Goal: Task Accomplishment & Management: Manage account settings

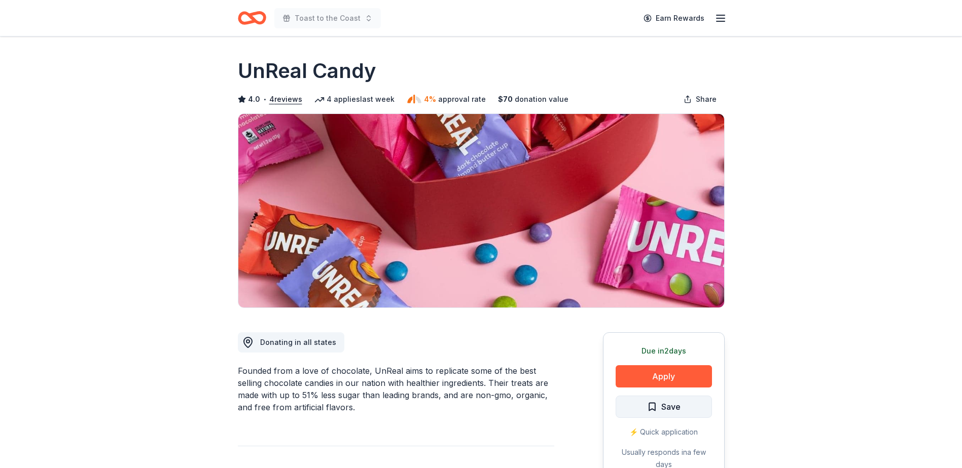
click at [665, 401] on span "Save" at bounding box center [670, 406] width 19 height 13
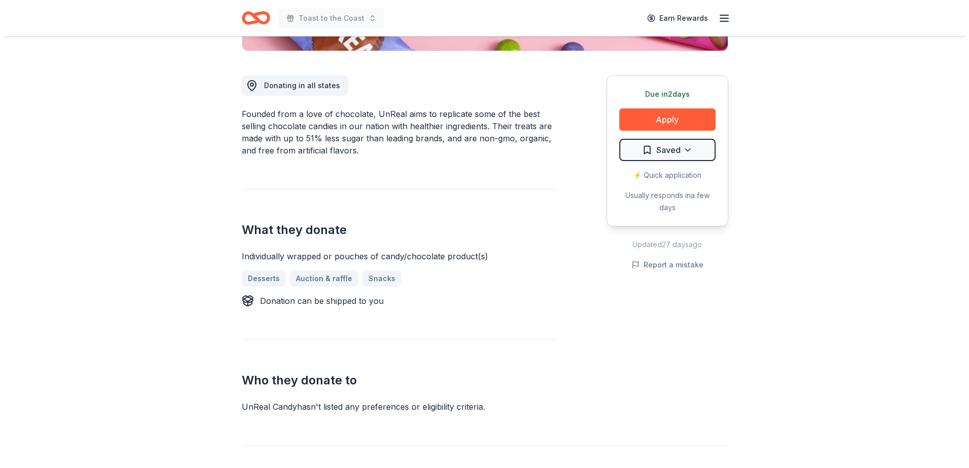
scroll to position [266, 0]
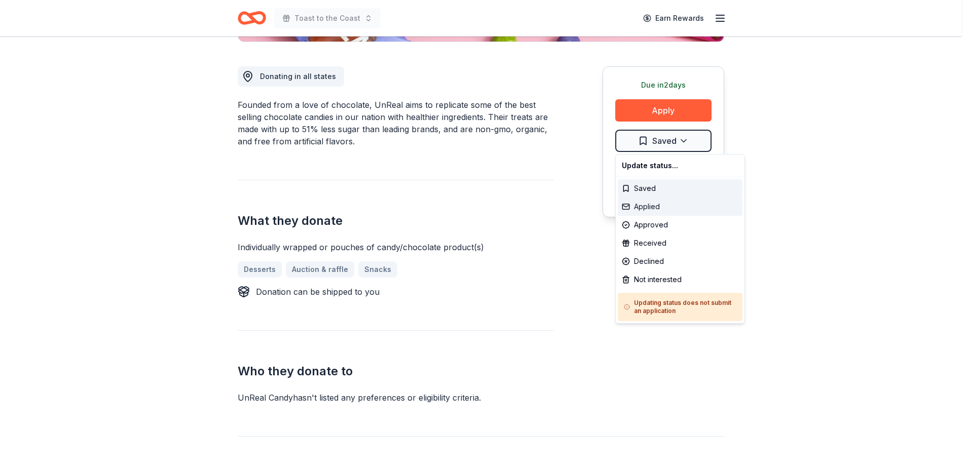
click at [669, 209] on div "Applied" at bounding box center [680, 207] width 125 height 18
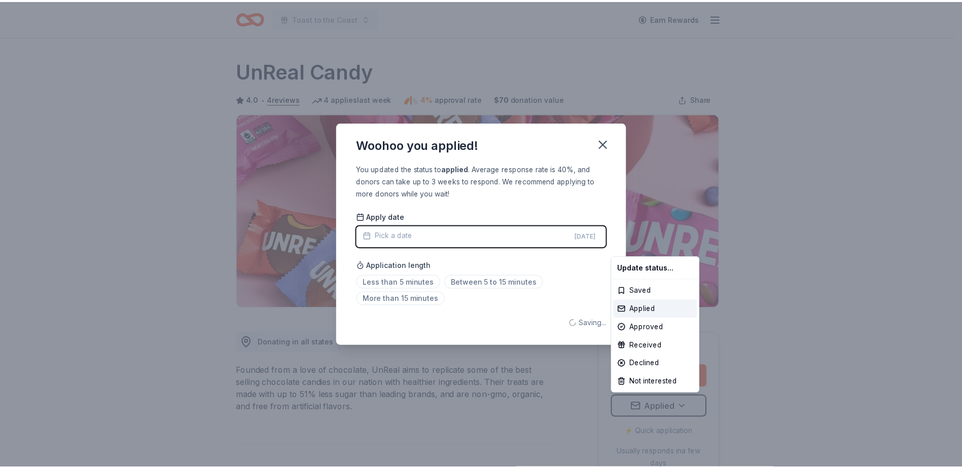
scroll to position [0, 0]
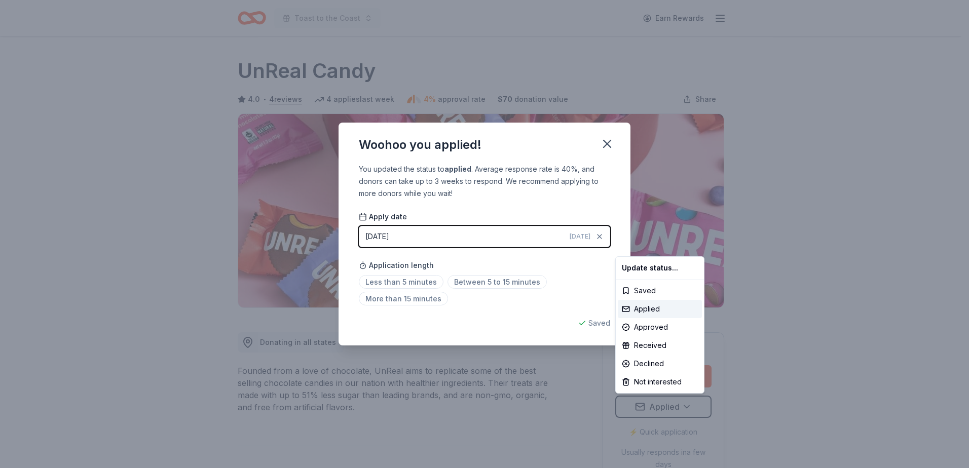
click at [473, 280] on html "Toast to the Coast Earn Rewards Due in 2 days Share UnReal Candy 4.0 • 4 review…" at bounding box center [484, 234] width 969 height 468
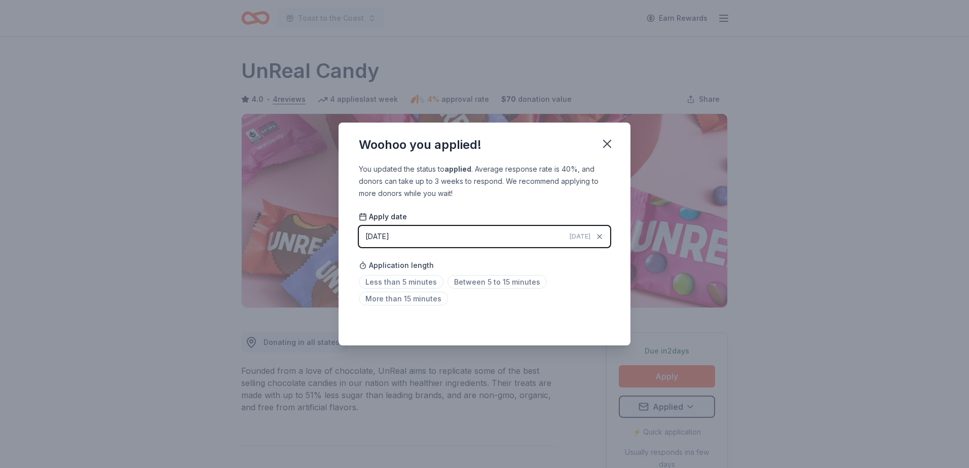
click at [473, 280] on span "Between 5 to 15 minutes" at bounding box center [497, 282] width 99 height 14
click at [606, 149] on icon "button" at bounding box center [607, 144] width 14 height 14
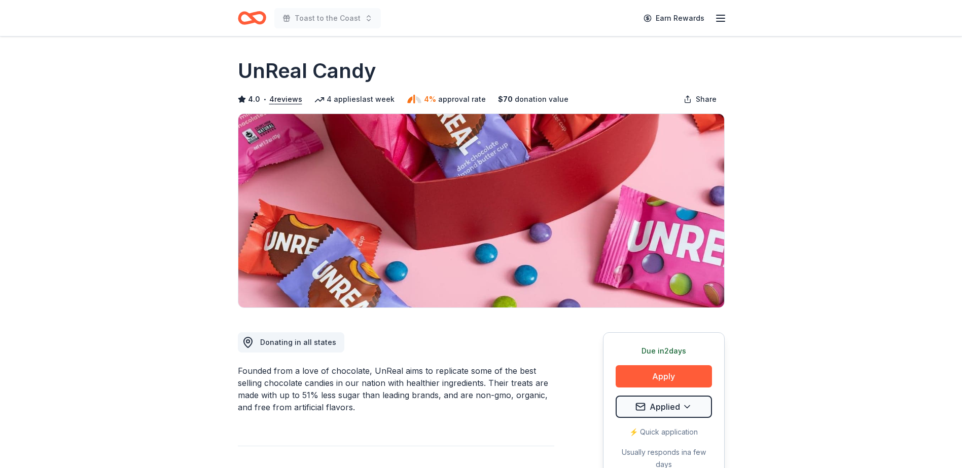
click at [256, 17] on icon "Home" at bounding box center [252, 18] width 28 height 24
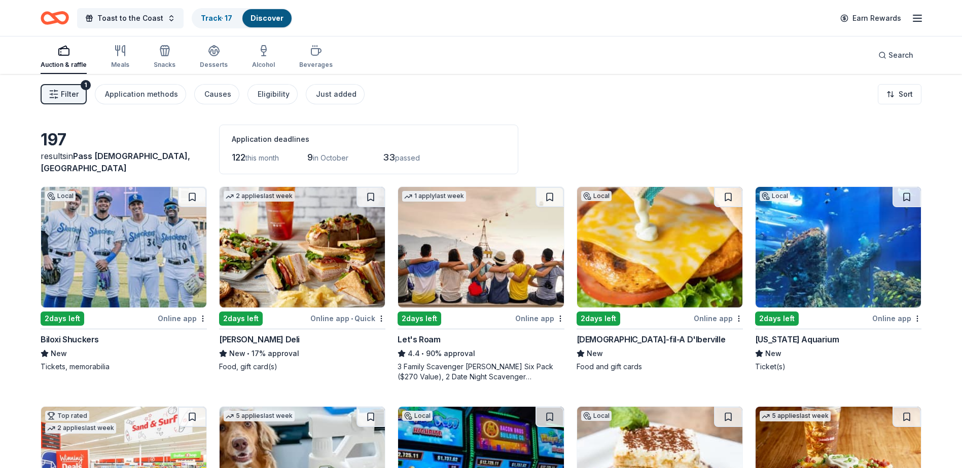
click at [75, 91] on span "Filter" at bounding box center [70, 94] width 18 height 12
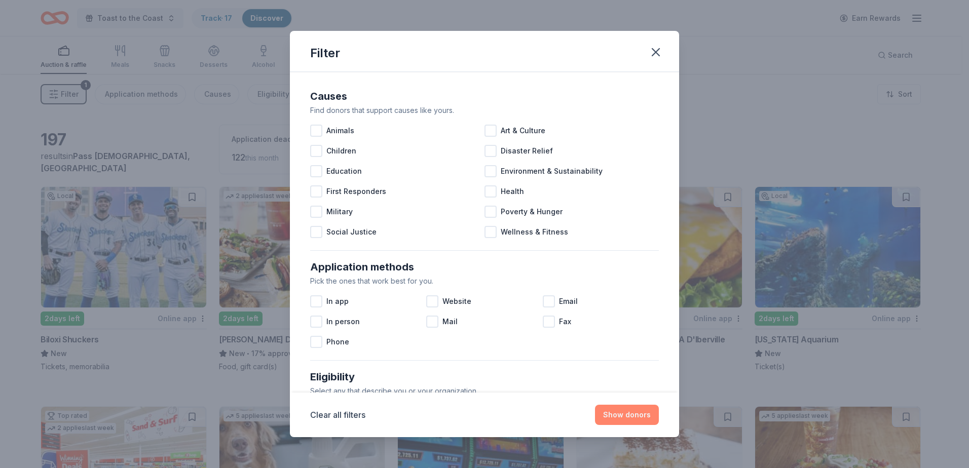
click at [641, 413] on button "Show donors" at bounding box center [627, 415] width 64 height 20
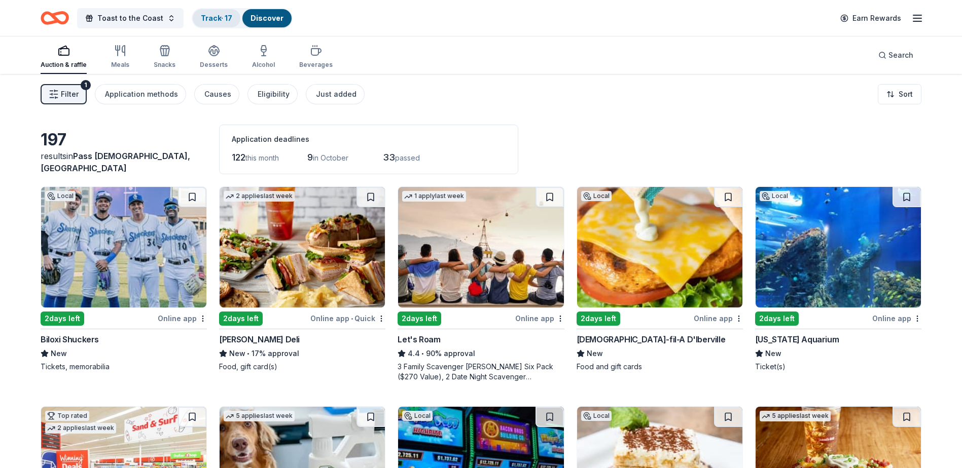
click at [222, 18] on link "Track · 17" at bounding box center [216, 18] width 31 height 9
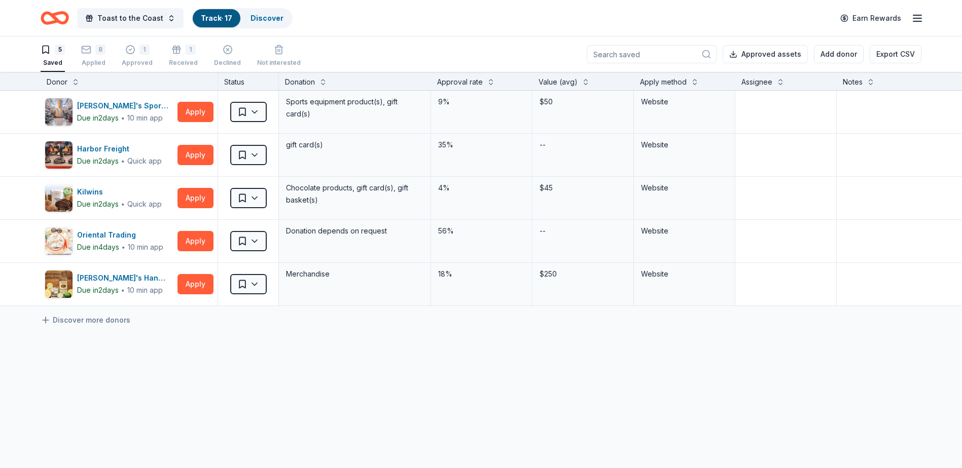
click at [213, 15] on link "Track · 17" at bounding box center [216, 18] width 31 height 9
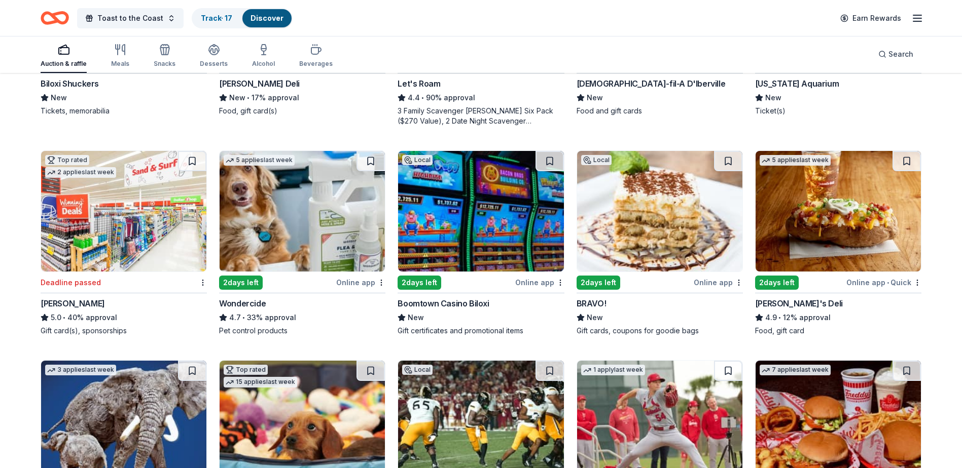
scroll to position [249, 0]
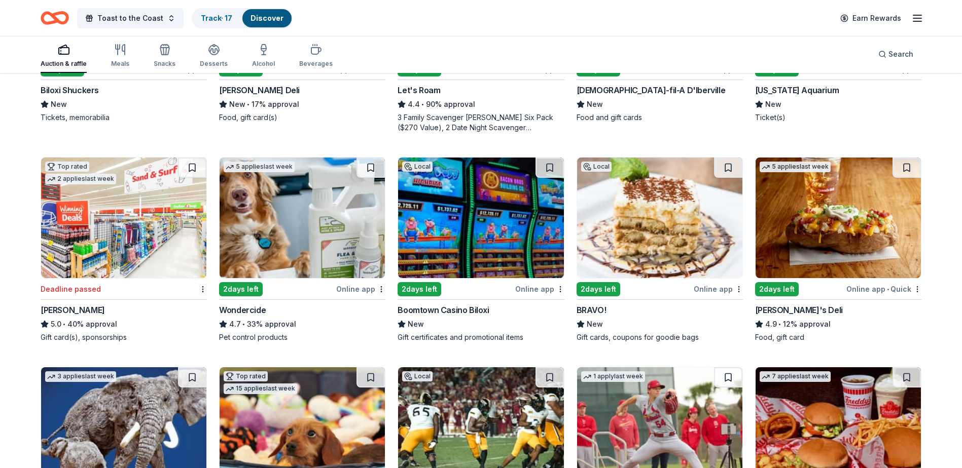
click at [856, 220] on img at bounding box center [837, 218] width 165 height 121
